Goal: Task Accomplishment & Management: Complete application form

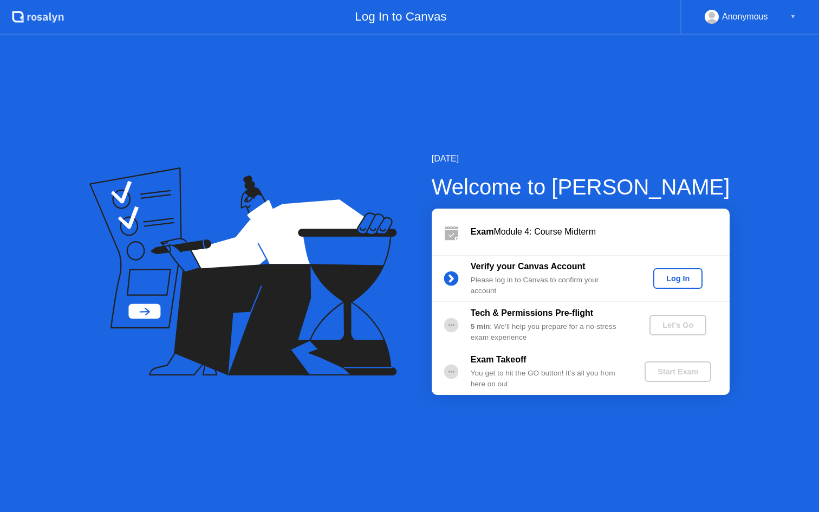
click at [664, 271] on button "Log In" at bounding box center [677, 278] width 49 height 21
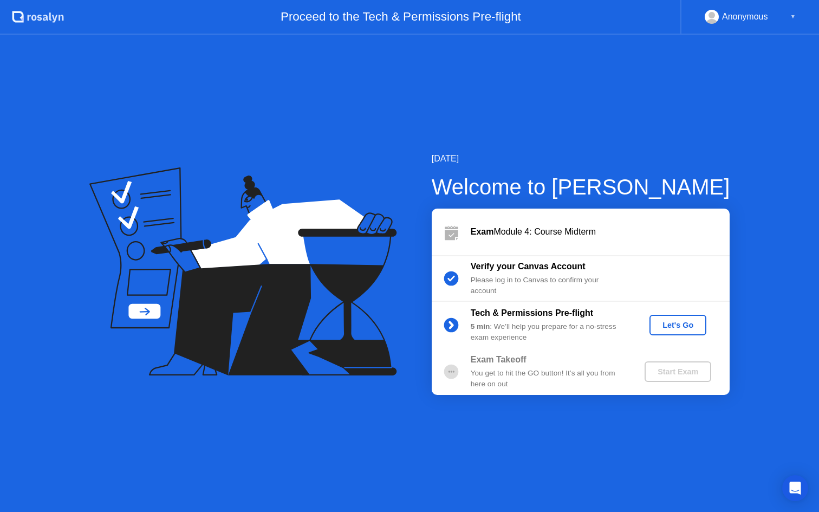
click at [671, 329] on div "Let's Go" at bounding box center [678, 325] width 48 height 9
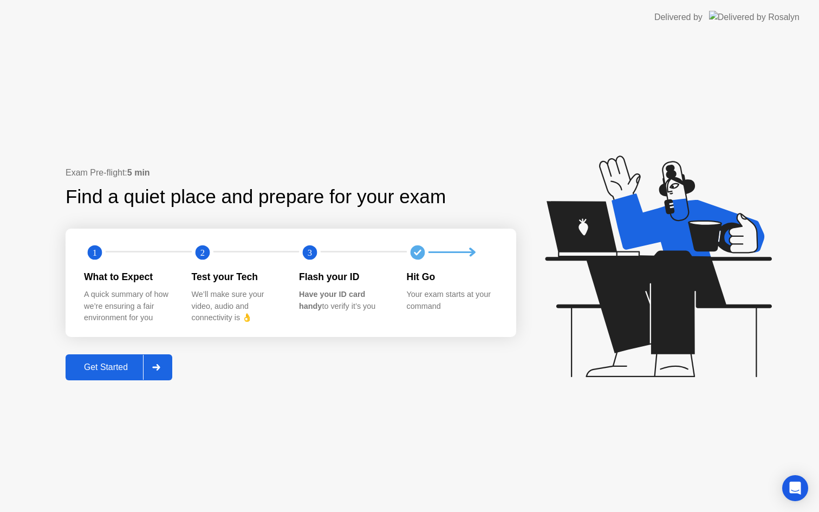
click at [133, 367] on div "Get Started" at bounding box center [106, 367] width 74 height 10
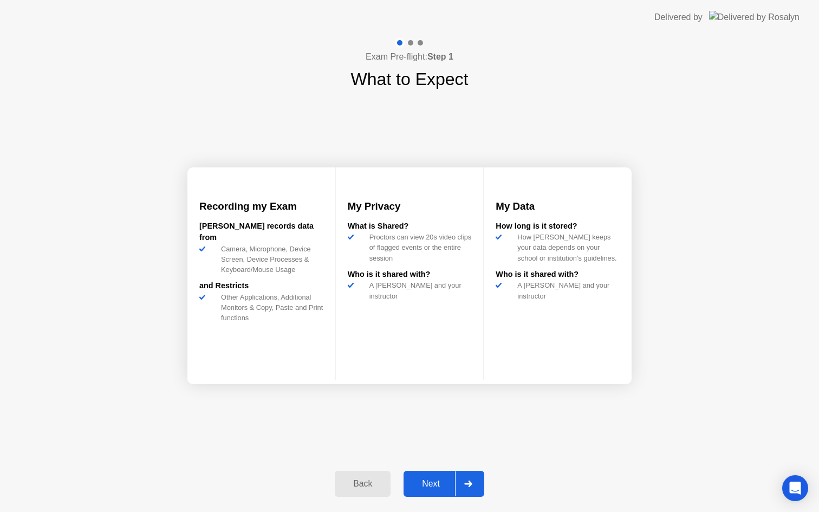
click at [417, 483] on div "Next" at bounding box center [431, 484] width 48 height 10
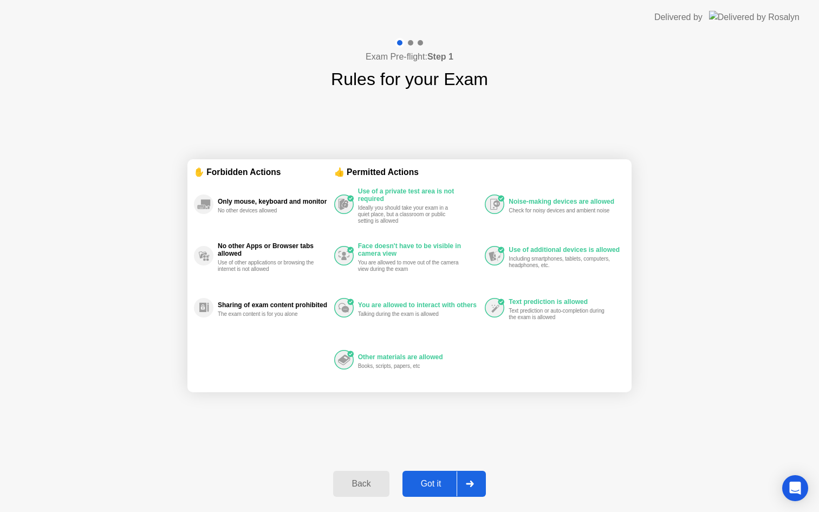
click at [418, 483] on div "Got it" at bounding box center [431, 484] width 51 height 10
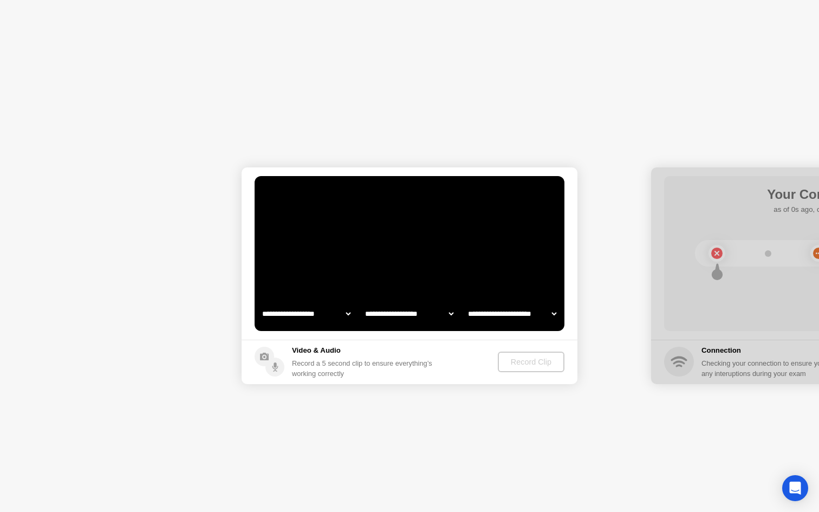
select select "**********"
select select "*******"
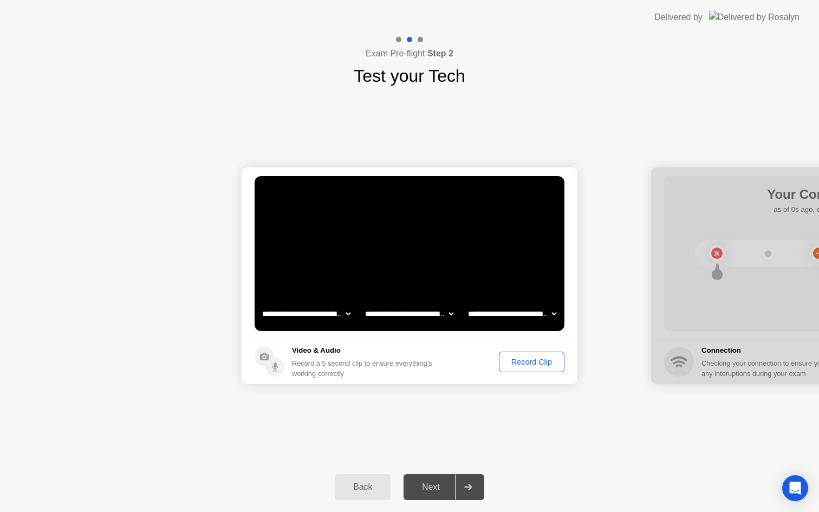
click at [442, 488] on div "Next" at bounding box center [431, 487] width 48 height 10
click at [465, 486] on icon at bounding box center [468, 486] width 8 height 6
click at [432, 489] on div "Next" at bounding box center [431, 487] width 48 height 10
click at [478, 478] on div at bounding box center [468, 486] width 26 height 25
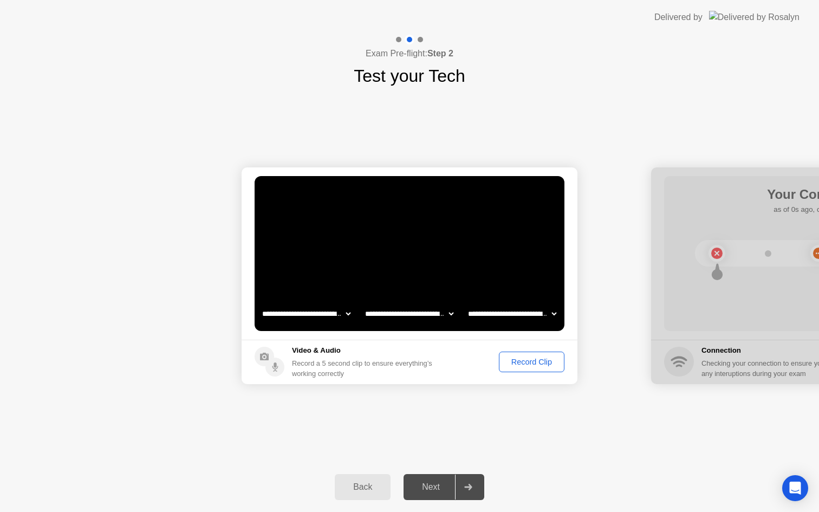
click at [525, 361] on div "Record Clip" at bounding box center [531, 361] width 58 height 9
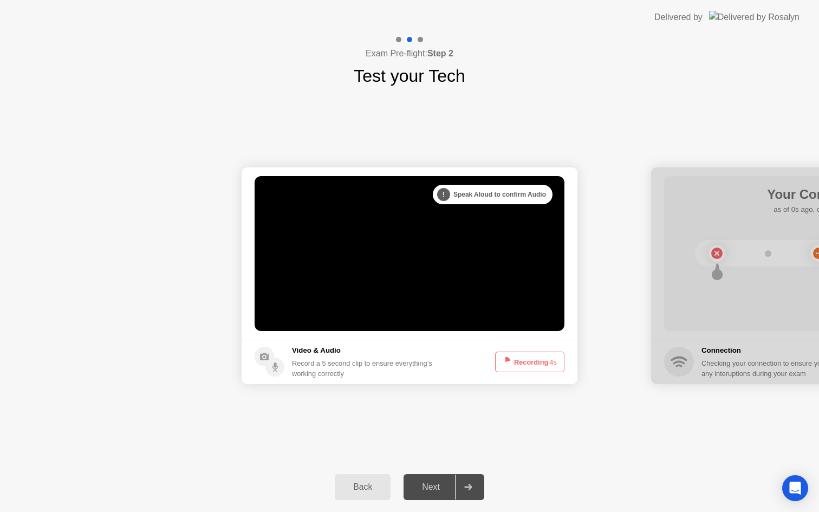
click at [525, 361] on button "Recording 4s" at bounding box center [529, 361] width 69 height 21
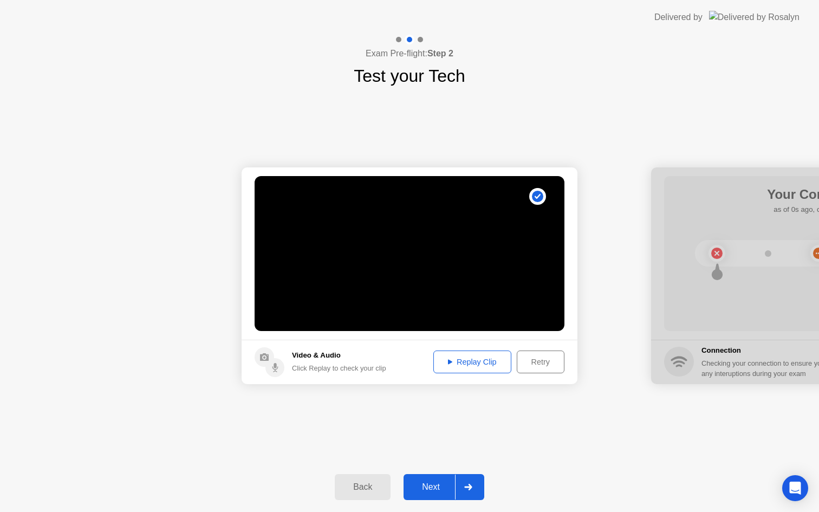
click at [426, 480] on button "Next" at bounding box center [443, 487] width 81 height 26
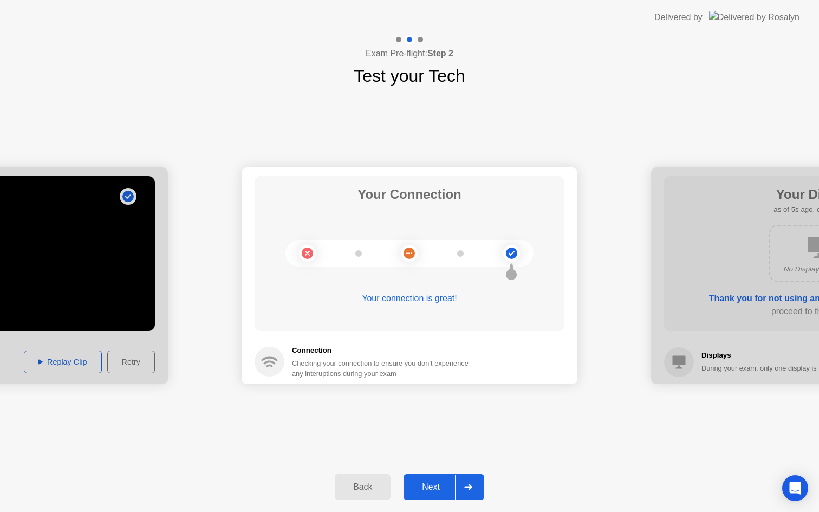
click at [429, 491] on div "Next" at bounding box center [431, 487] width 48 height 10
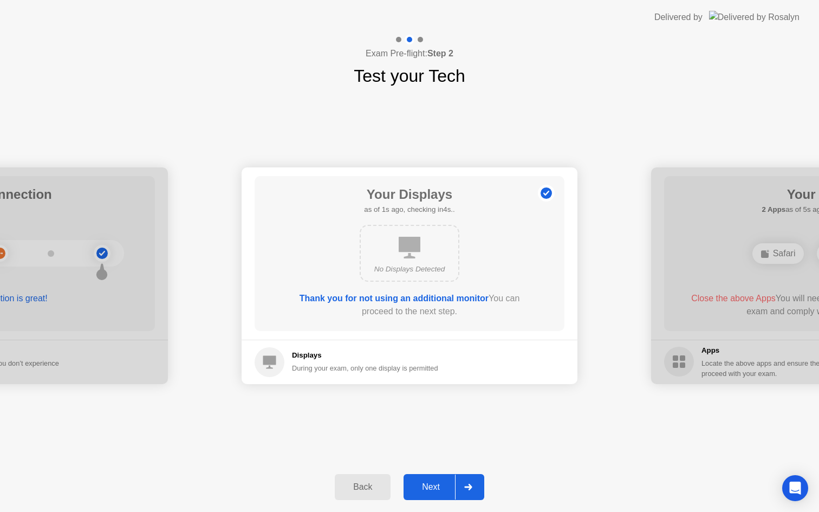
click at [430, 486] on div "Next" at bounding box center [431, 487] width 48 height 10
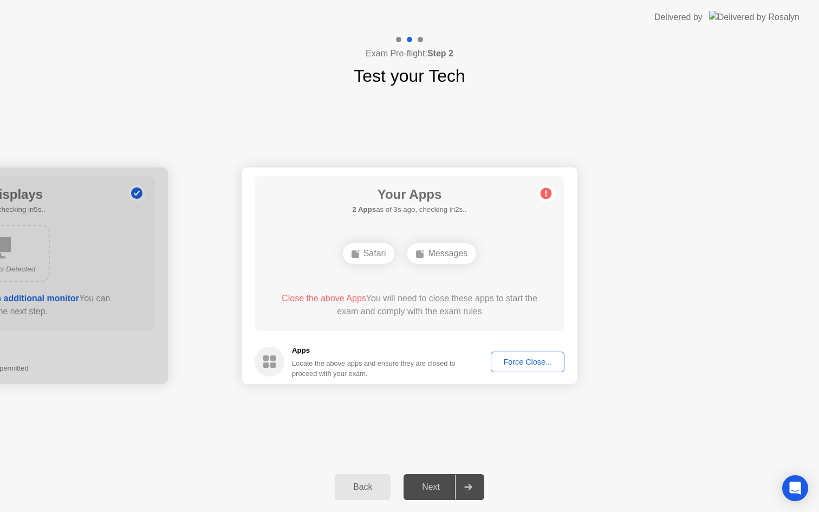
click at [530, 364] on div "Force Close..." at bounding box center [527, 361] width 66 height 9
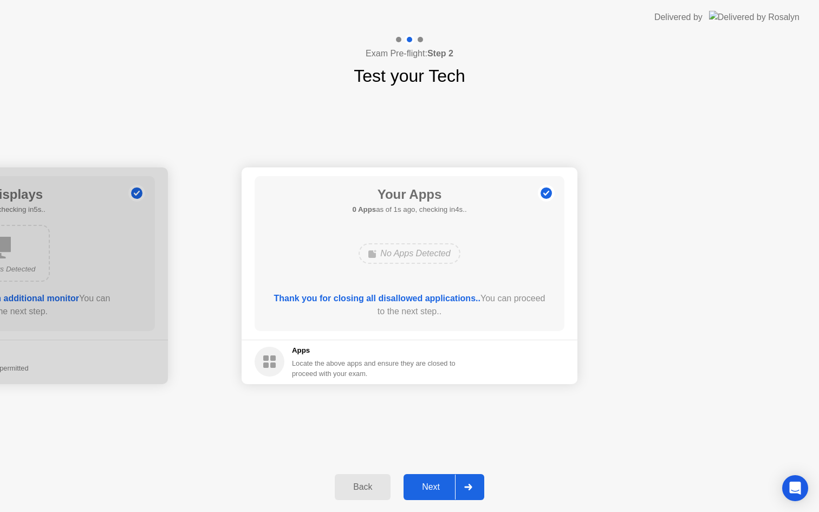
click at [440, 488] on div "Next" at bounding box center [431, 487] width 48 height 10
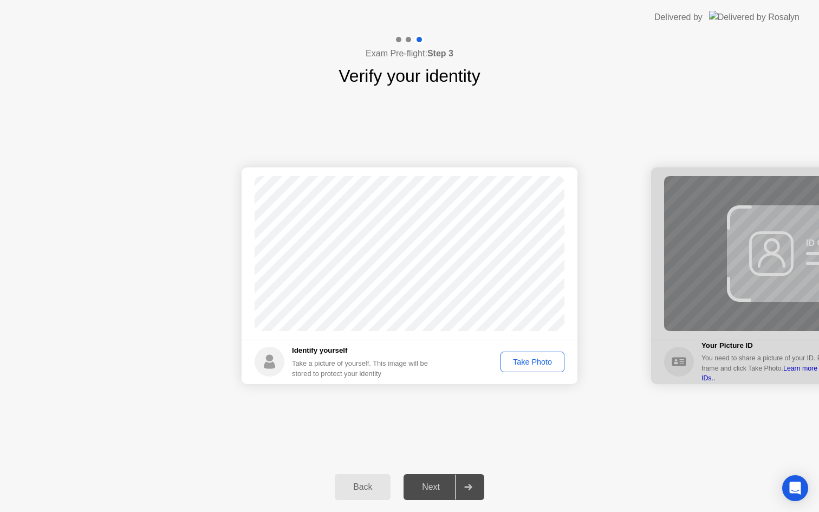
click at [524, 368] on button "Take Photo" at bounding box center [532, 361] width 64 height 21
click at [432, 489] on div "Next" at bounding box center [431, 487] width 48 height 10
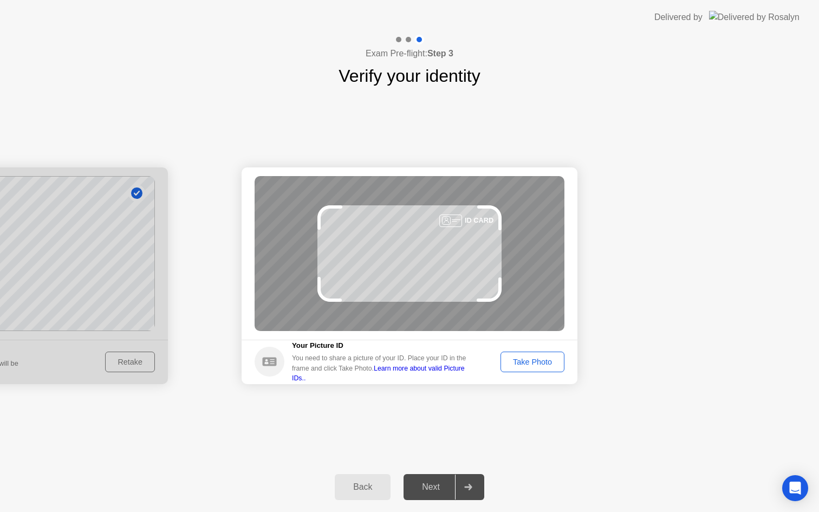
click at [532, 355] on button "Take Photo" at bounding box center [532, 361] width 64 height 21
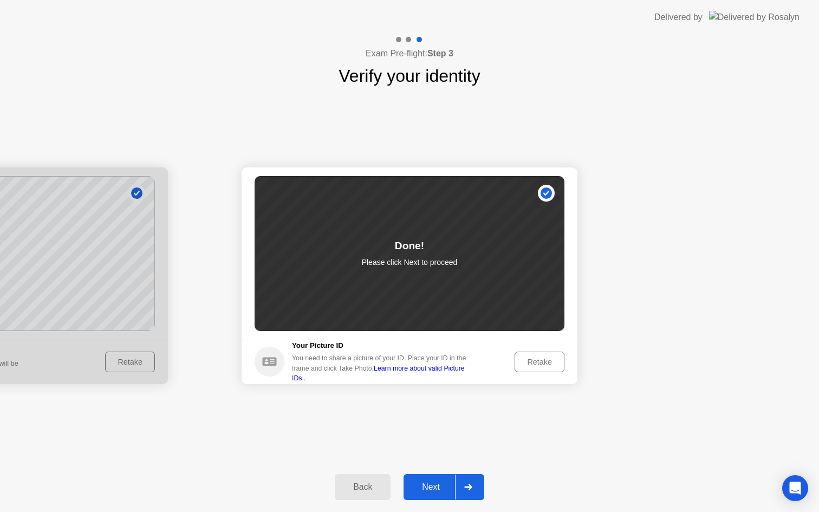
click at [430, 476] on button "Next" at bounding box center [443, 487] width 81 height 26
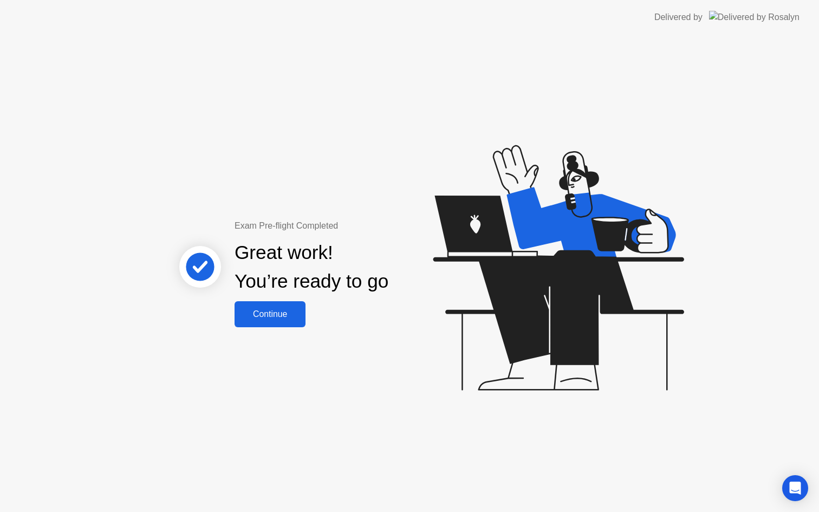
click at [270, 322] on button "Continue" at bounding box center [269, 314] width 71 height 26
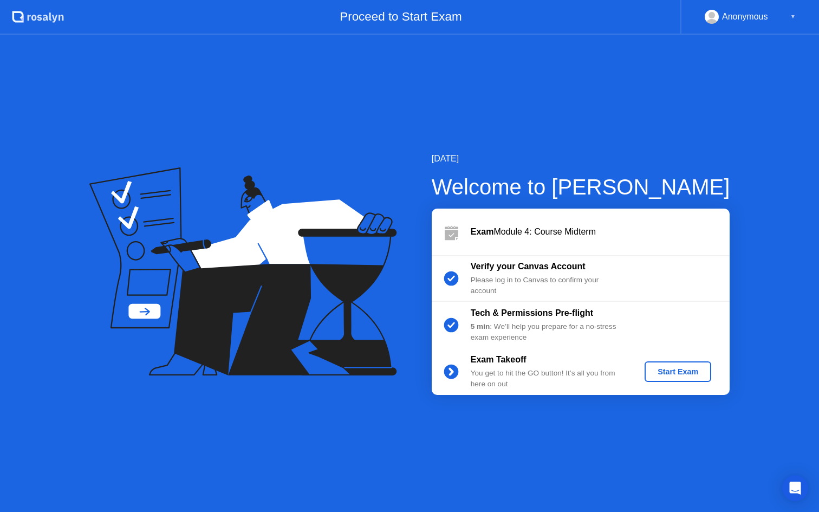
click at [657, 367] on div "Start Exam" at bounding box center [678, 371] width 58 height 9
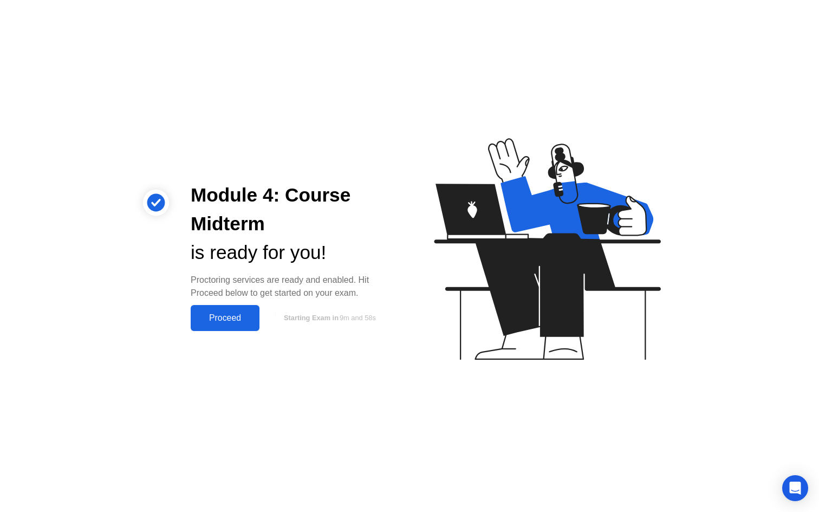
click at [219, 319] on div "Proceed" at bounding box center [225, 318] width 62 height 10
